Goal: Transaction & Acquisition: Purchase product/service

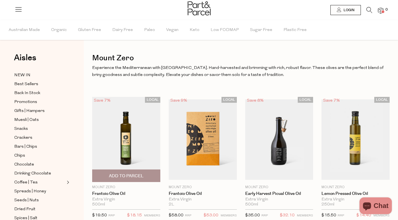
click at [142, 147] on img at bounding box center [126, 139] width 68 height 85
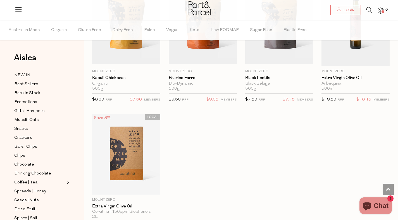
scroll to position [510, 0]
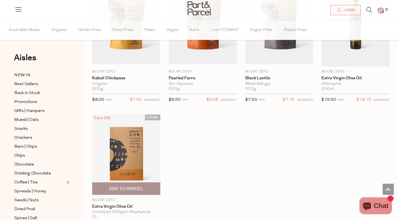
click at [135, 157] on img at bounding box center [126, 154] width 68 height 80
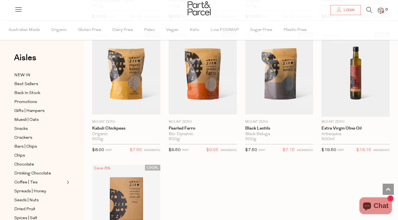
scroll to position [506, 0]
